Goal: Information Seeking & Learning: Learn about a topic

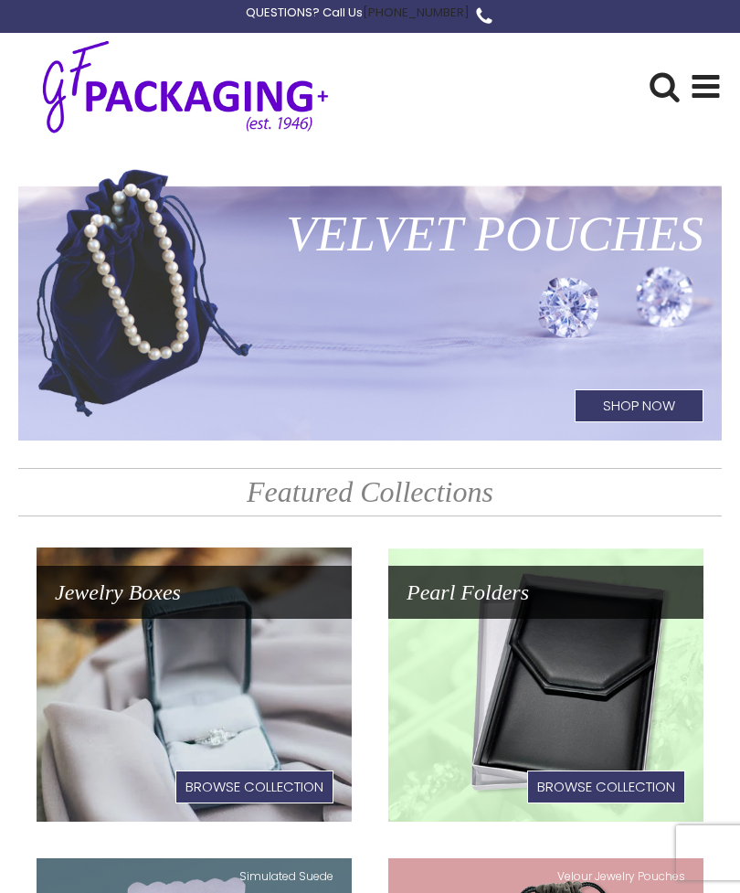
click at [699, 84] on use at bounding box center [706, 86] width 27 height 23
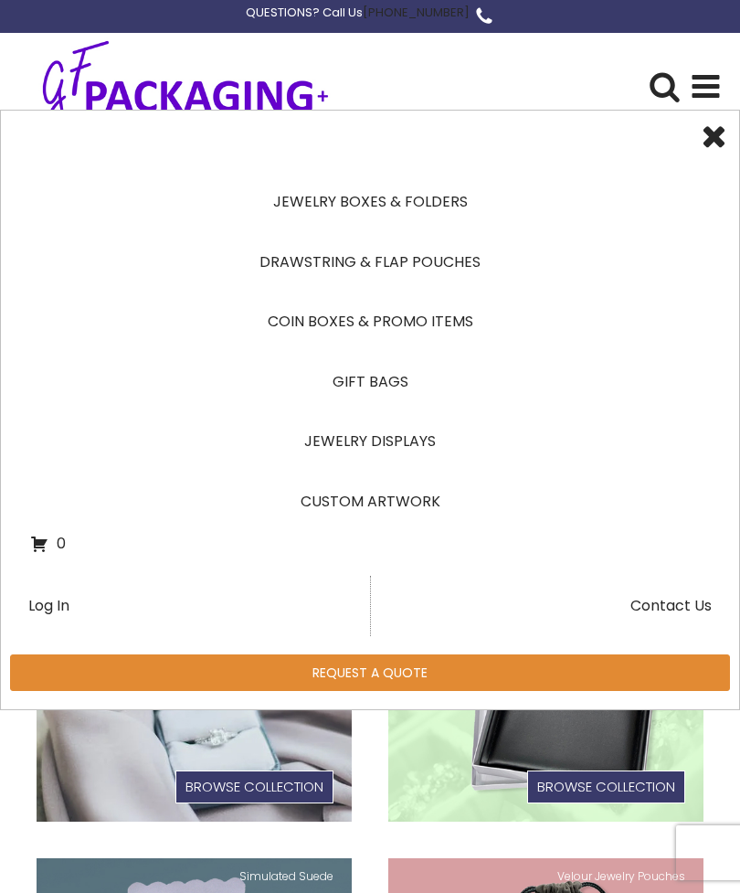
click at [440, 204] on link "Jewelry Boxes & Folders" at bounding box center [370, 202] width 680 height 60
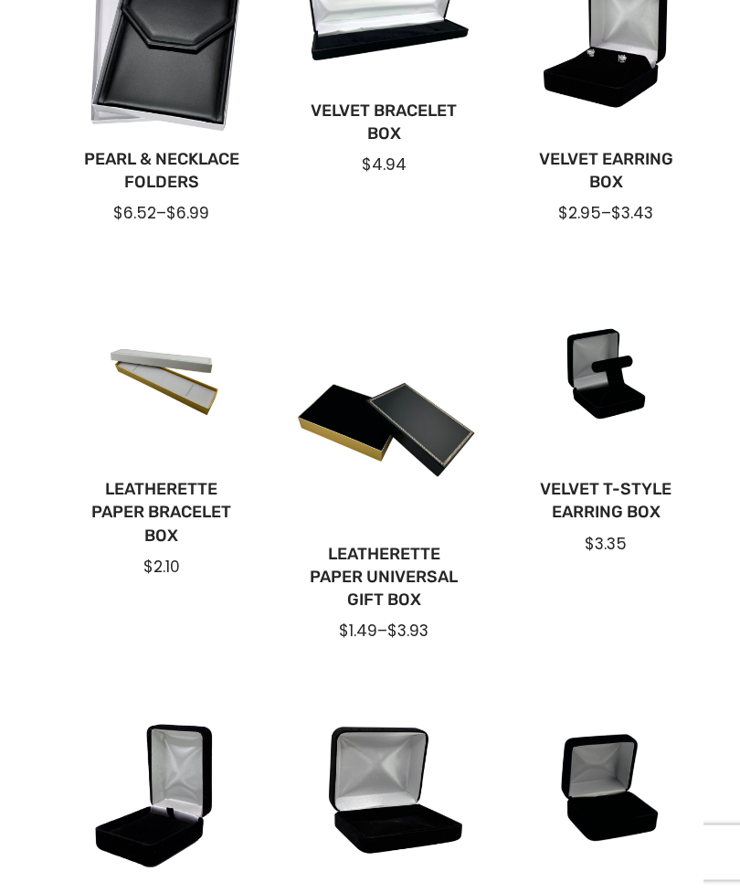
scroll to position [984, 0]
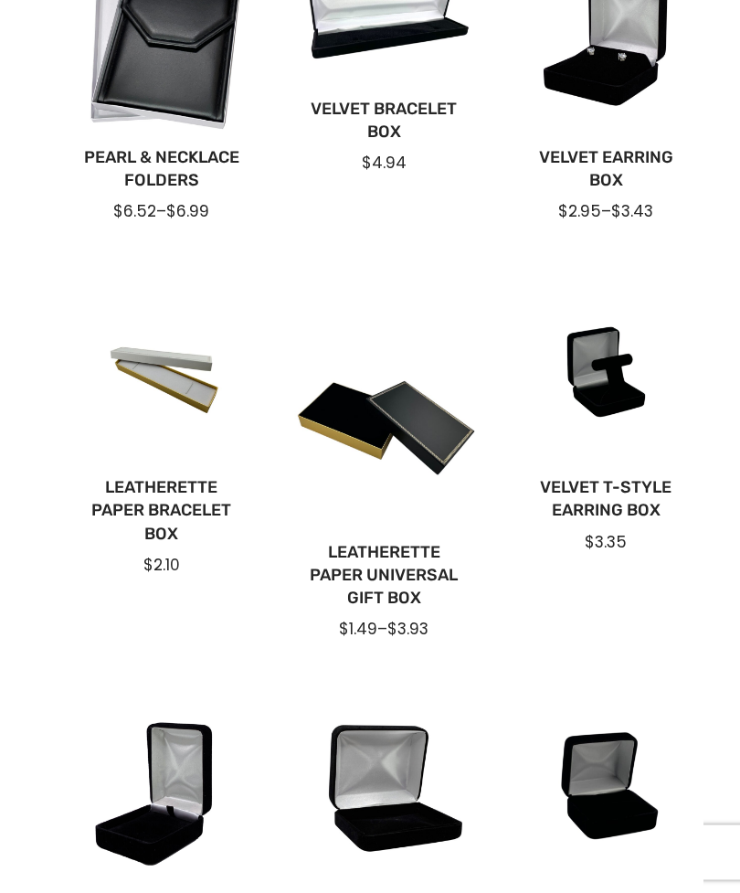
click at [417, 426] on div at bounding box center [383, 404] width 193 height 258
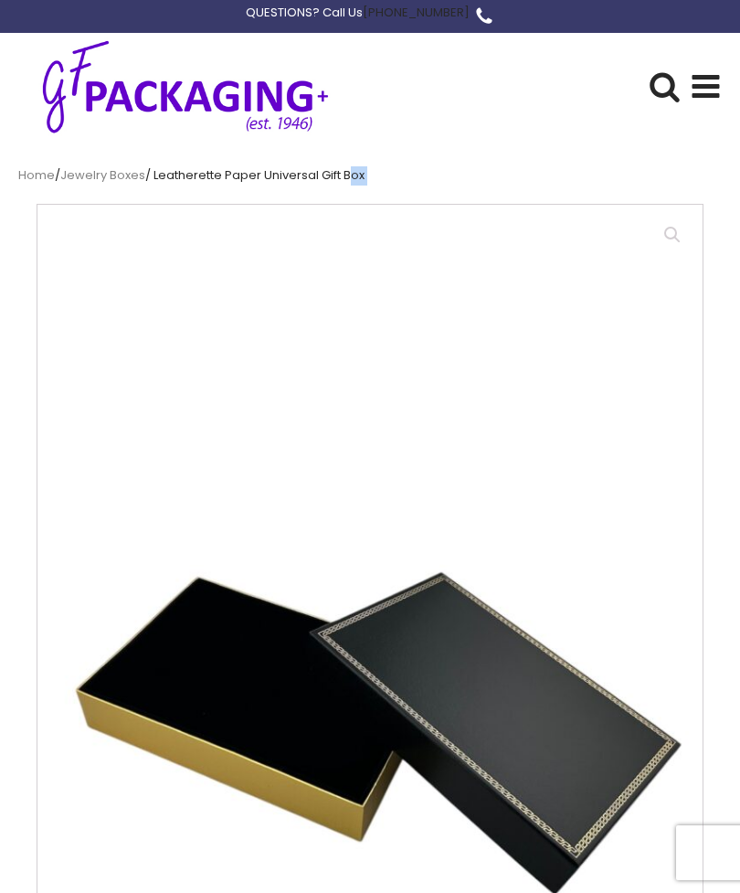
click at [335, 174] on nav "Home / Jewelry Boxes / Leatherette Paper Universal Gift Box" at bounding box center [370, 175] width 704 height 19
